Goal: Task Accomplishment & Management: Manage account settings

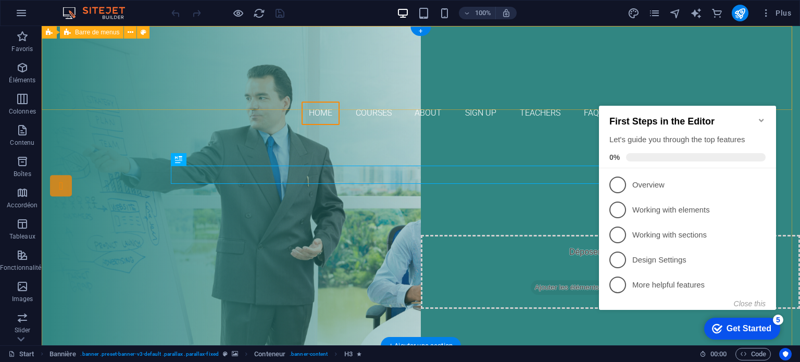
click at [548, 108] on div "Home Courses About Sign up Teachers FAQ Contact" at bounding box center [421, 79] width 758 height 107
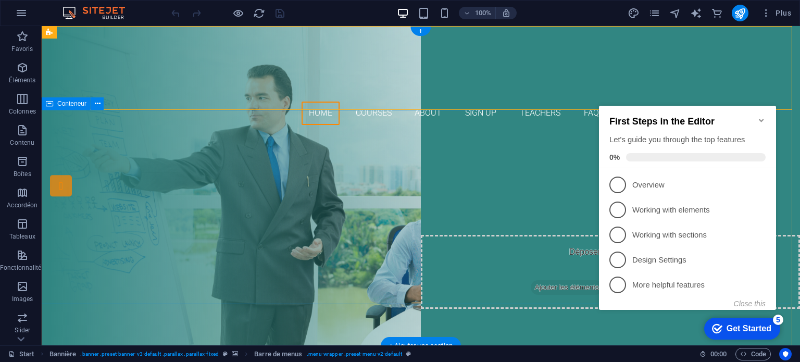
click at [116, 230] on div "Are you ready to learn new Skils? JOIN OUR TRAINING CENTER Our Courses Sign up …" at bounding box center [421, 241] width 758 height 216
click at [539, 143] on div "Are you ready to learn new Skils? JOIN OUR TRAINING CENTER Our Courses Sign up …" at bounding box center [421, 241] width 758 height 216
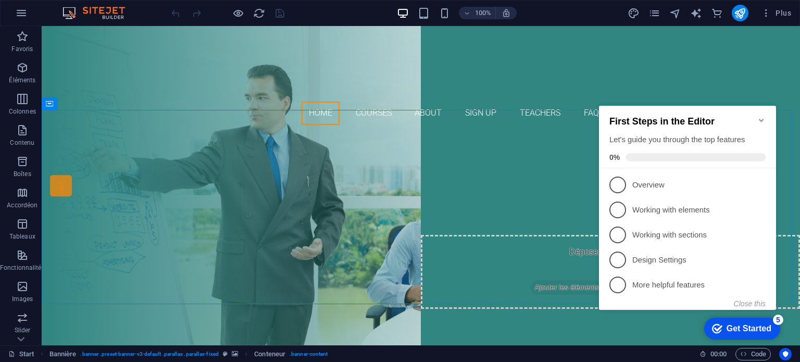
click at [759, 117] on icon "Minimize checklist" at bounding box center [761, 120] width 8 height 8
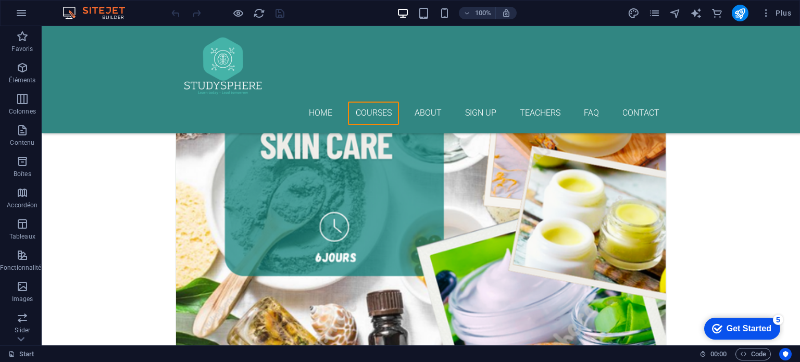
scroll to position [998, 0]
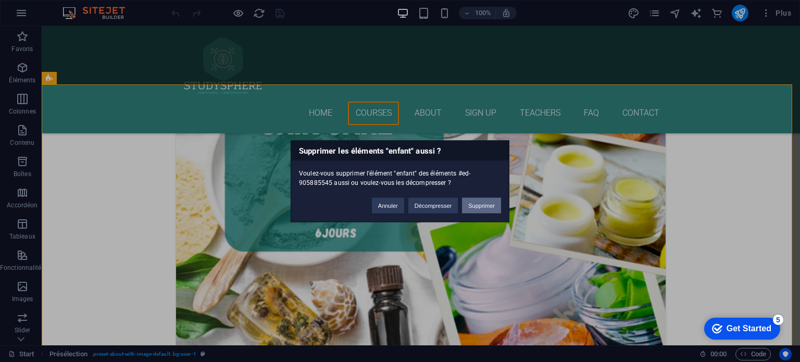
click at [472, 206] on button "Supprimer" at bounding box center [481, 205] width 39 height 16
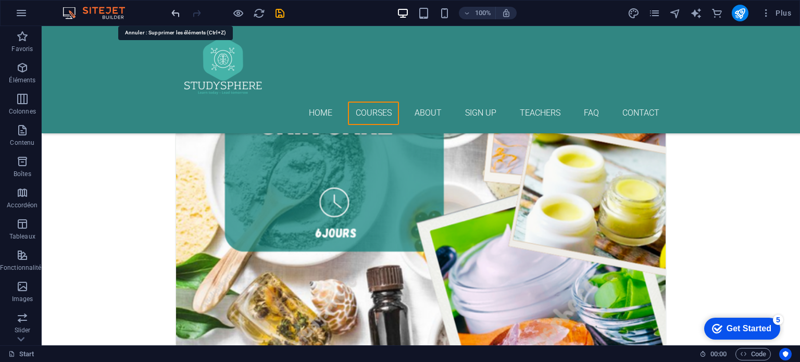
click at [176, 15] on icon "undo" at bounding box center [176, 13] width 12 height 12
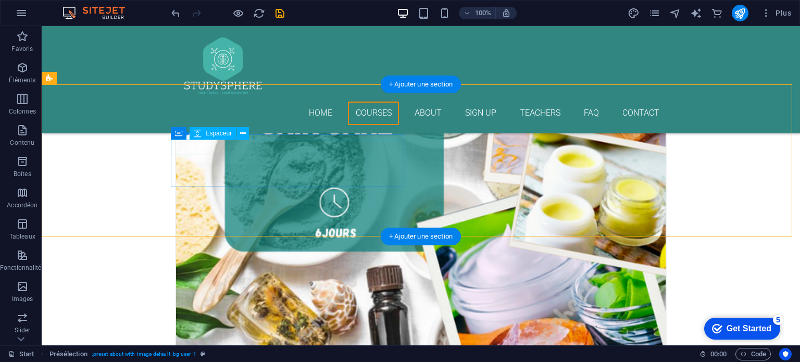
select select "px"
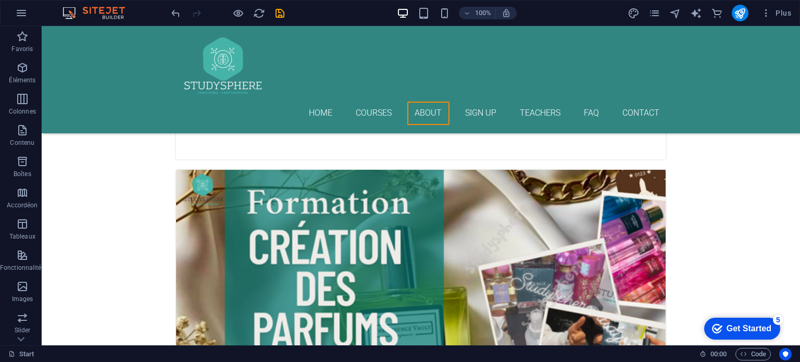
scroll to position [1796, 0]
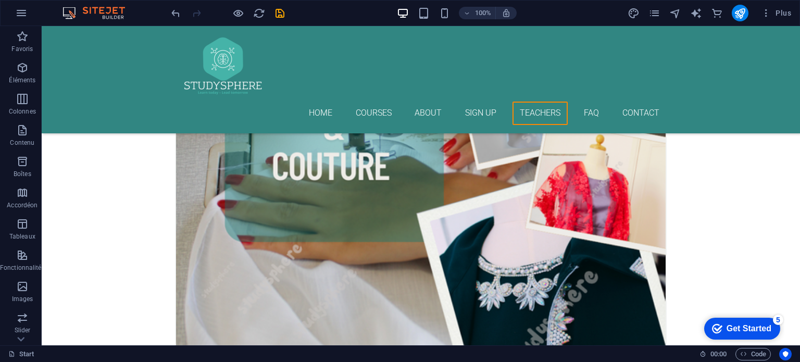
scroll to position [2394, 0]
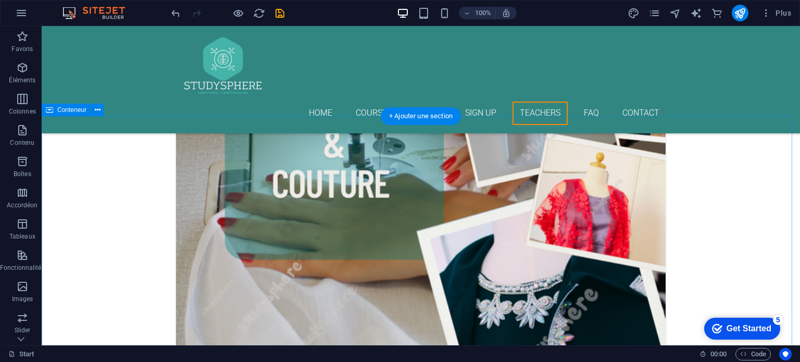
click at [100, 112] on button at bounding box center [97, 110] width 12 height 12
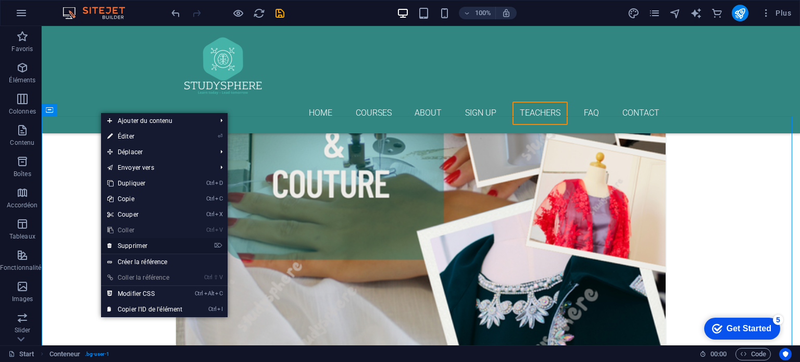
click at [121, 245] on link "⌦ Supprimer" at bounding box center [144, 246] width 87 height 16
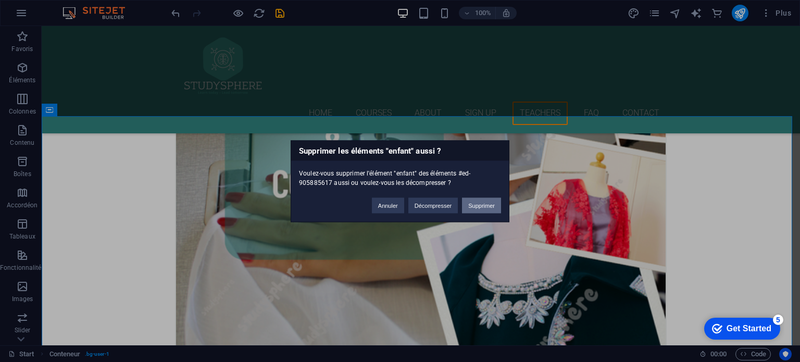
click at [477, 203] on button "Supprimer" at bounding box center [481, 205] width 39 height 16
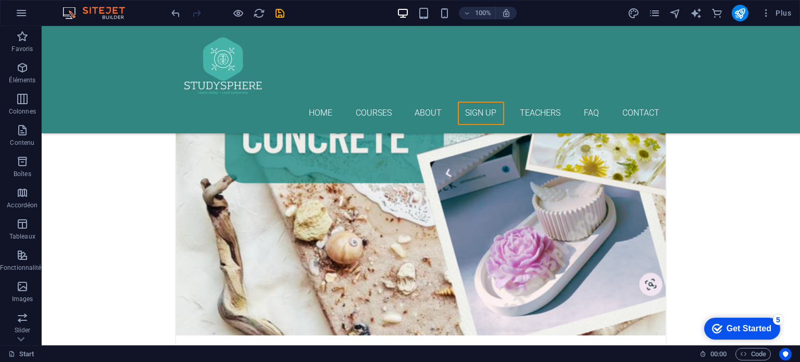
scroll to position [2969, 0]
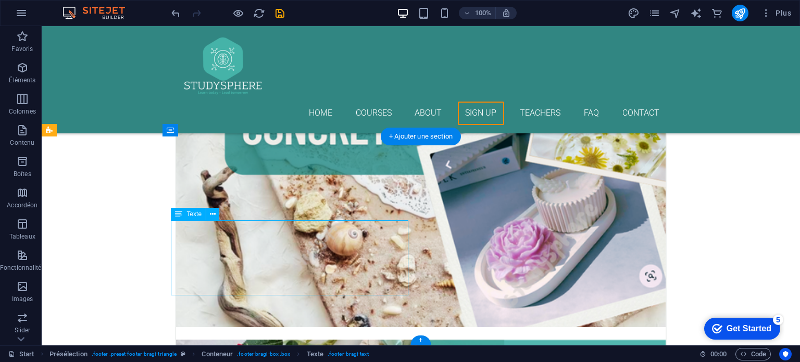
click at [224, 241] on div "Glissez et déposez l'élément de votre choix pour remplacer le contenu existant.…" at bounding box center [421, 185] width 758 height 319
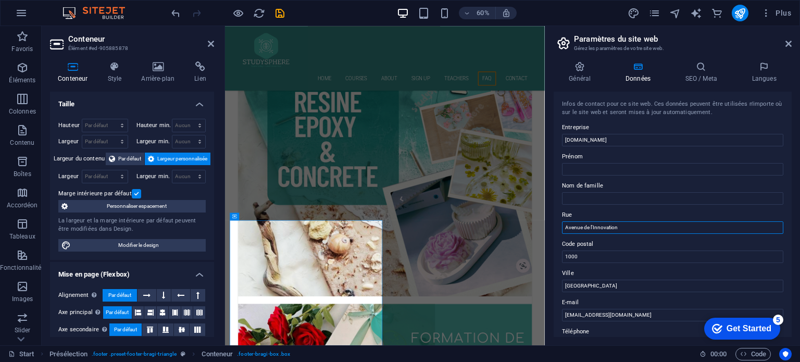
click at [620, 224] on input "Avenue de l'Innovation" at bounding box center [672, 227] width 221 height 12
type input "A"
type input "94 Mohammed 5 [GEOGRAPHIC_DATA]"
click at [589, 261] on input "1000" at bounding box center [672, 257] width 221 height 12
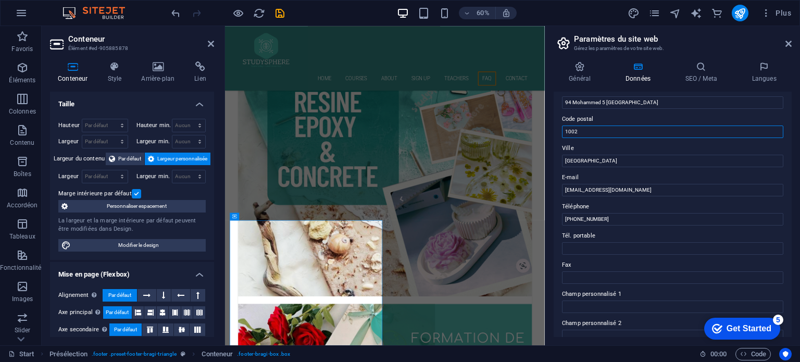
scroll to position [127, 0]
type input "1002"
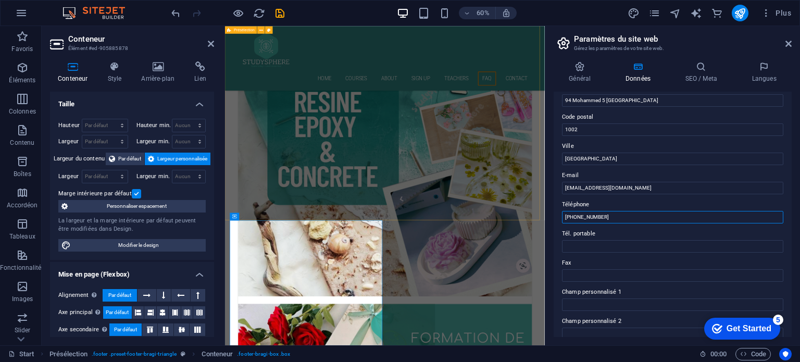
drag, startPoint x: 852, startPoint y: 245, endPoint x: 691, endPoint y: 334, distance: 183.7
click at [610, 218] on input "[PHONE_NUMBER]" at bounding box center [672, 217] width 221 height 12
type input "[PHONE_NUMBER]"
drag, startPoint x: 619, startPoint y: 218, endPoint x: 549, endPoint y: 210, distance: 70.3
click at [549, 210] on div "Général Données SEO / Meta Langues Nom du site web [DOMAIN_NAME] Logo Glissez l…" at bounding box center [672, 199] width 255 height 292
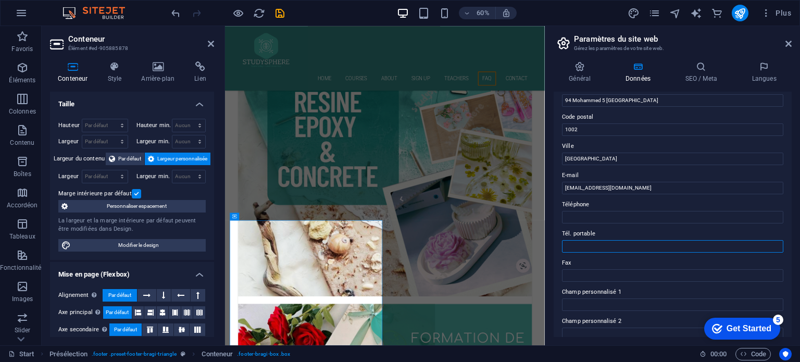
click at [582, 240] on input "Tél. portable" at bounding box center [672, 246] width 221 height 12
paste input "[PHONE_NUMBER]"
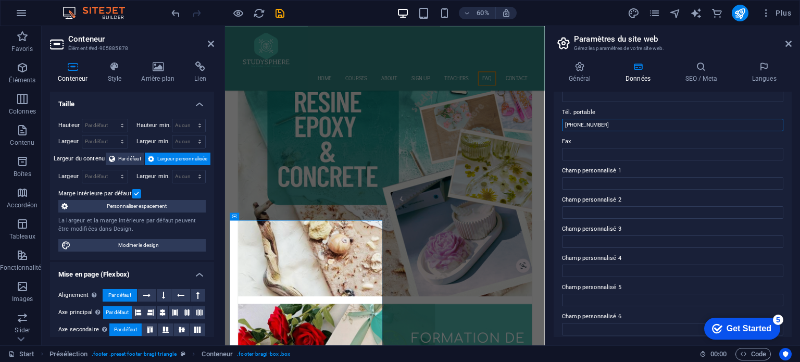
scroll to position [254, 0]
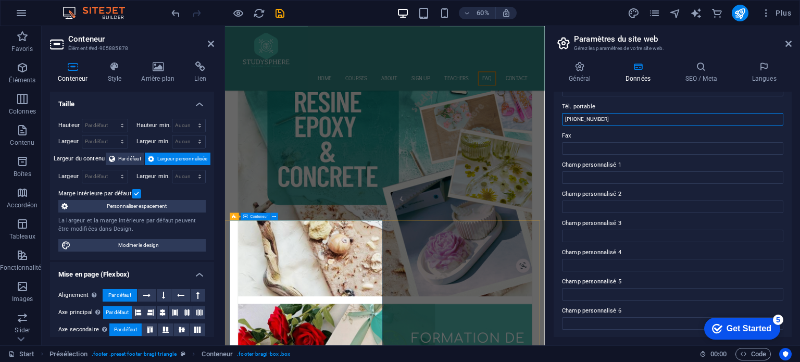
type input "[PHONE_NUMBER]"
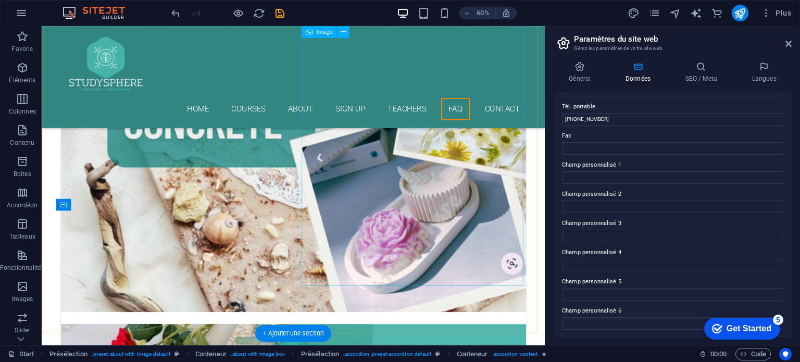
scroll to position [2772, 0]
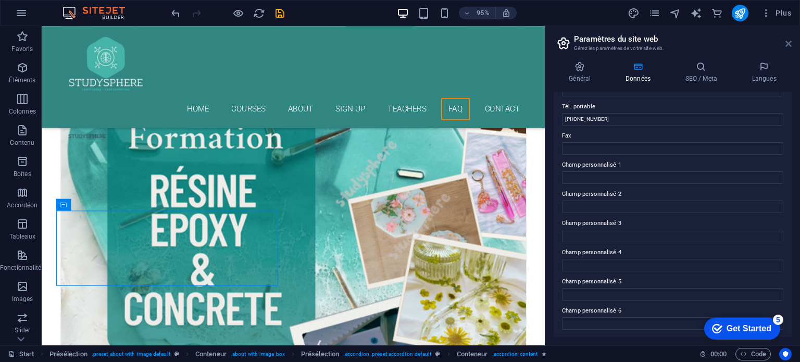
click at [785, 46] on icon at bounding box center [788, 44] width 6 height 8
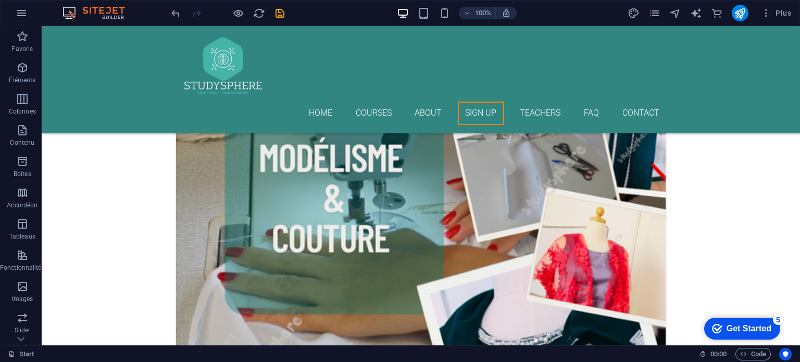
scroll to position [2340, 0]
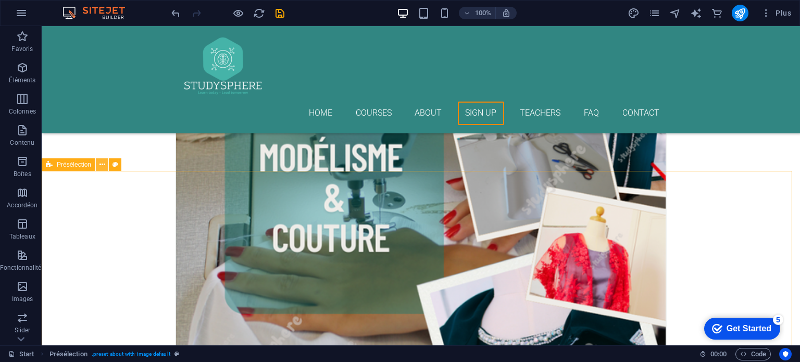
click at [102, 166] on icon at bounding box center [102, 164] width 6 height 11
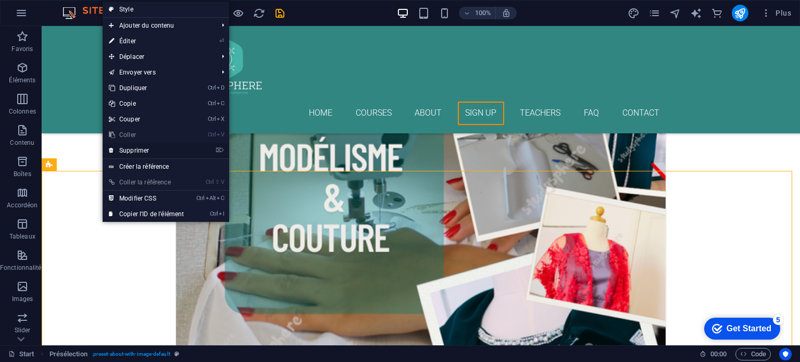
click at [147, 147] on link "⌦ Supprimer" at bounding box center [146, 151] width 87 height 16
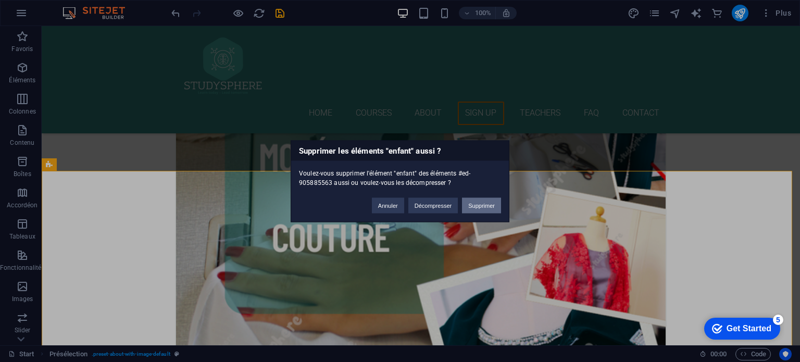
click at [492, 205] on button "Supprimer" at bounding box center [481, 205] width 39 height 16
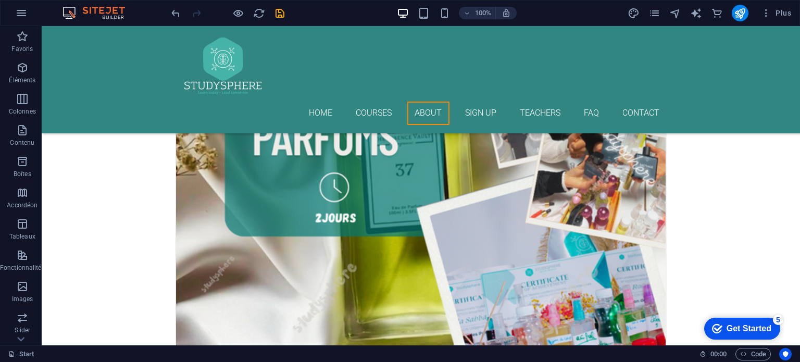
scroll to position [1990, 0]
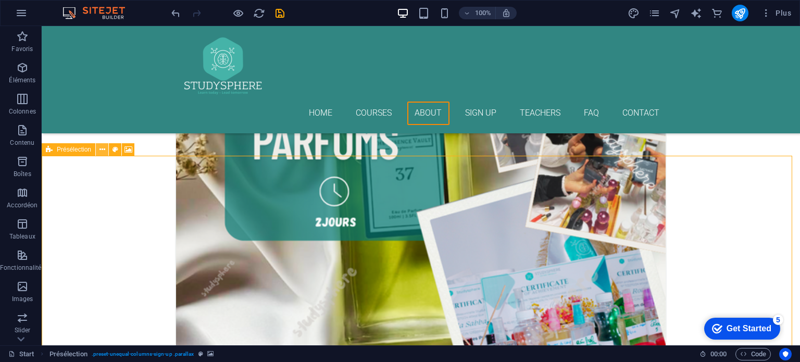
click at [103, 149] on icon at bounding box center [102, 149] width 6 height 11
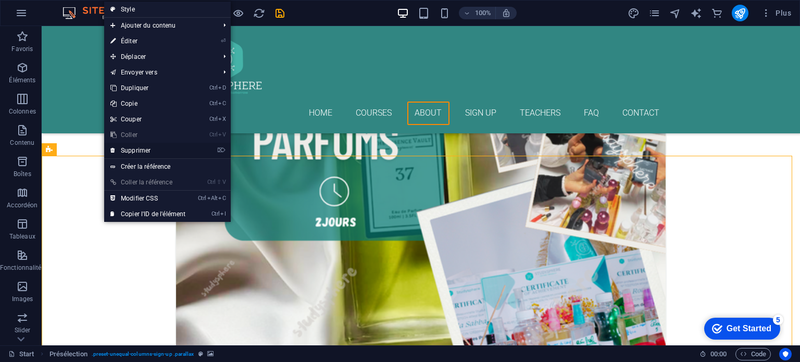
click at [135, 154] on link "⌦ Supprimer" at bounding box center [147, 151] width 87 height 16
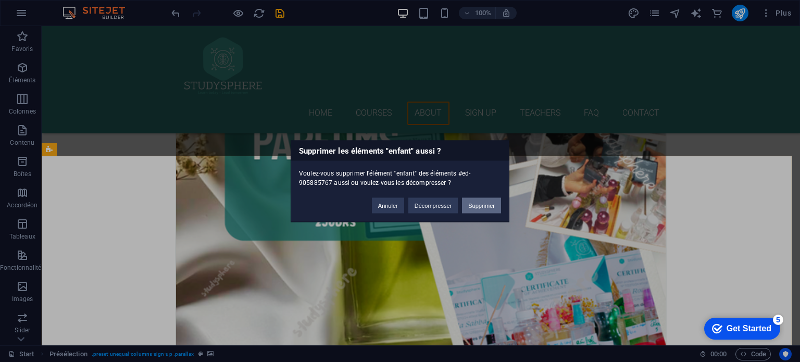
click at [482, 210] on button "Supprimer" at bounding box center [481, 205] width 39 height 16
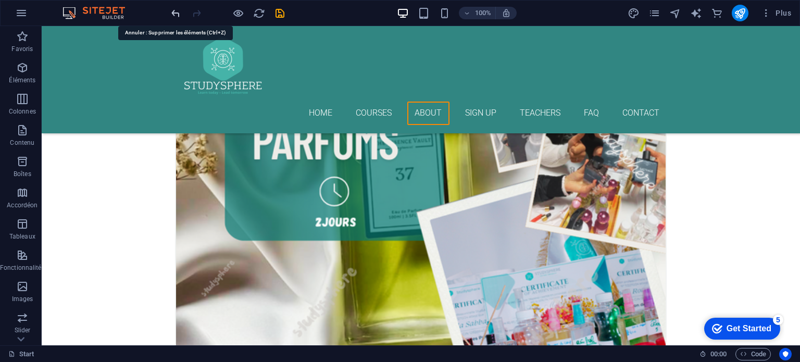
click at [173, 14] on icon "undo" at bounding box center [176, 13] width 12 height 12
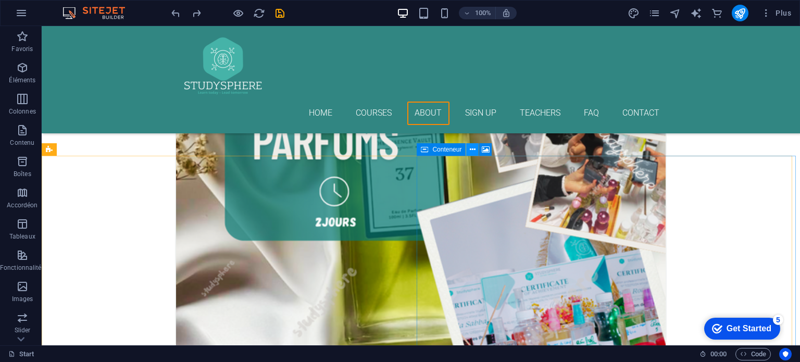
click at [473, 148] on icon at bounding box center [473, 149] width 6 height 11
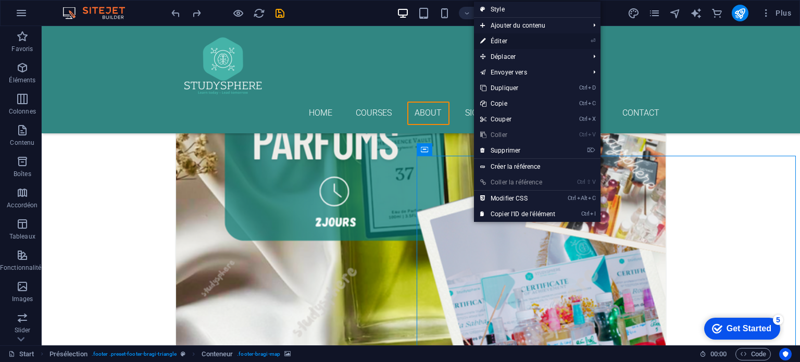
click at [504, 40] on link "⏎ Éditer" at bounding box center [517, 41] width 87 height 16
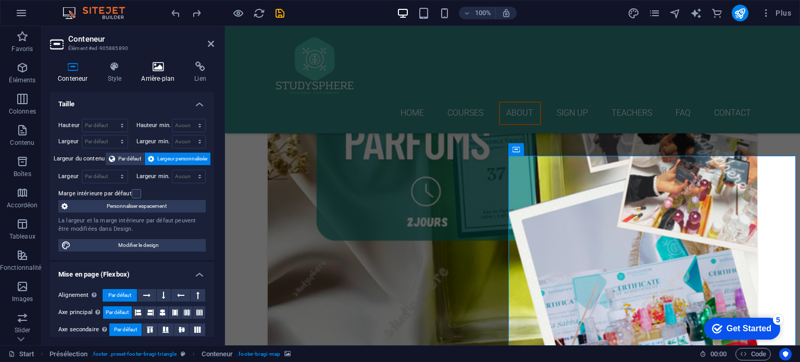
click at [158, 74] on h4 "Arrière-plan" at bounding box center [159, 72] width 53 height 22
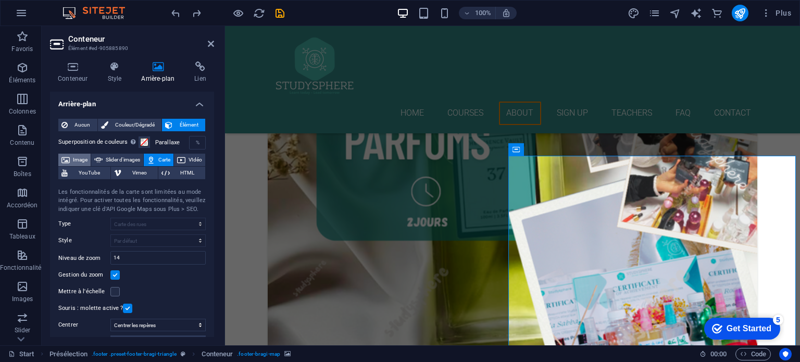
click at [82, 158] on span "Image" at bounding box center [80, 160] width 15 height 12
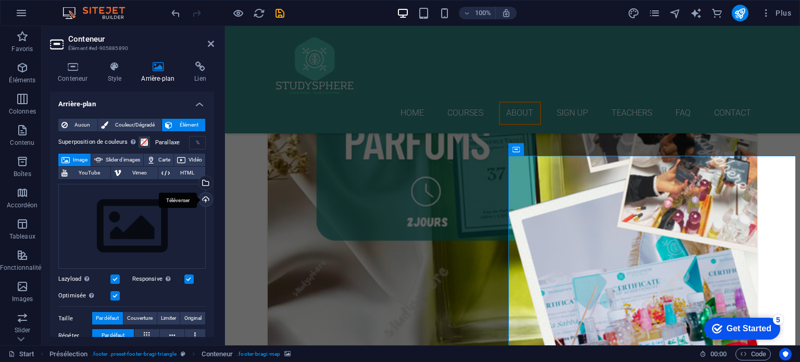
click at [205, 196] on div "Téléverser" at bounding box center [205, 201] width 16 height 16
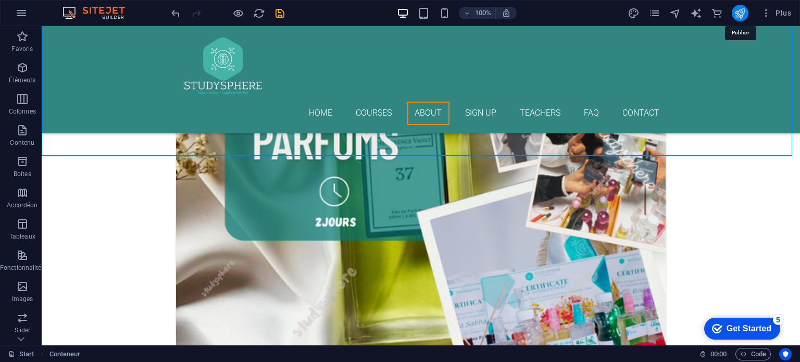
click at [741, 11] on icon "publish" at bounding box center [740, 13] width 12 height 12
